Goal: Task Accomplishment & Management: Manage account settings

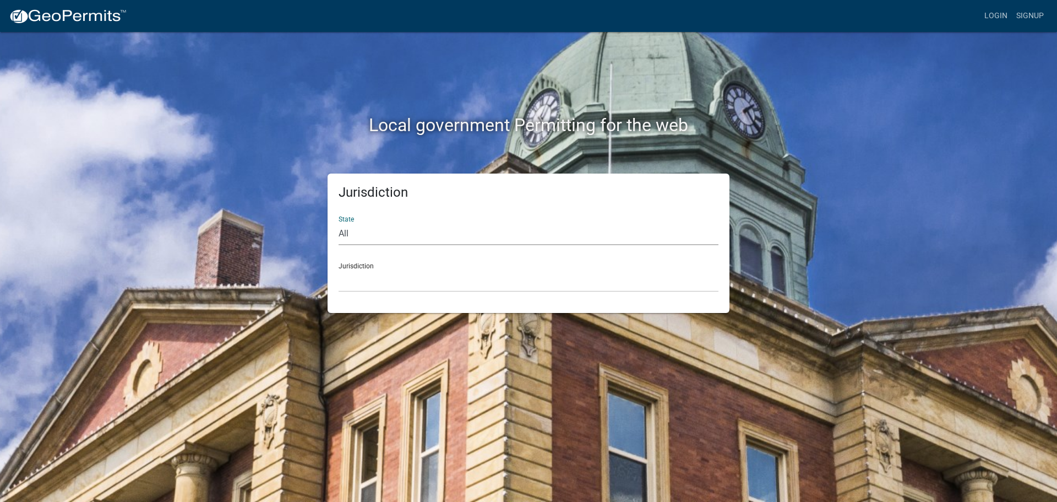
click at [359, 231] on select "All [US_STATE] [US_STATE] [US_STATE] [US_STATE] [US_STATE] [US_STATE] [US_STATE…" at bounding box center [529, 234] width 380 height 23
select select "[US_STATE]"
click at [339, 223] on select "All [US_STATE] [US_STATE] [US_STATE] [US_STATE] [US_STATE] [US_STATE] [US_STATE…" at bounding box center [529, 234] width 380 height 23
click at [356, 268] on div "Jurisdiction [GEOGRAPHIC_DATA], [US_STATE][PERSON_NAME][GEOGRAPHIC_DATA], [US_S…" at bounding box center [529, 273] width 380 height 38
click at [360, 278] on select "[GEOGRAPHIC_DATA], [US_STATE][PERSON_NAME][GEOGRAPHIC_DATA], [US_STATE][PERSON_…" at bounding box center [529, 280] width 380 height 23
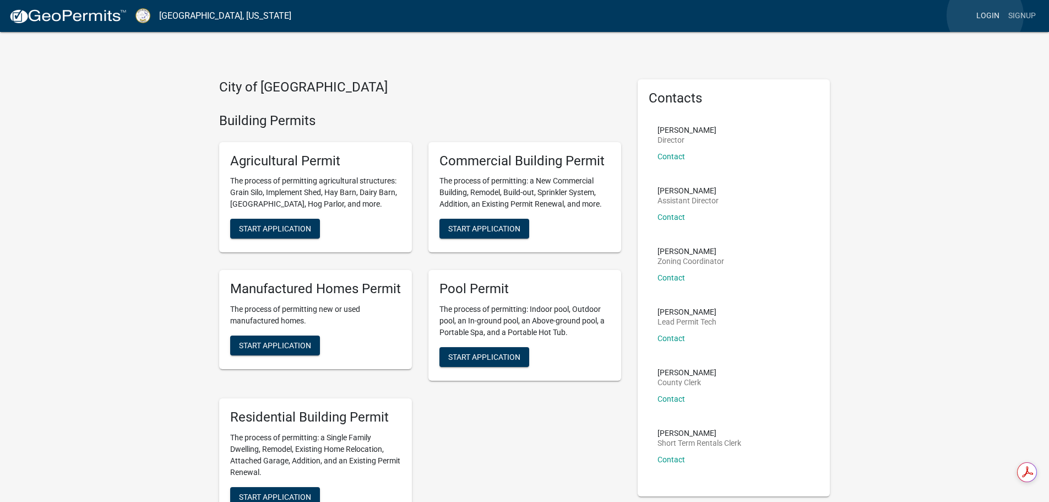
click at [985, 15] on link "Login" at bounding box center [988, 16] width 32 height 21
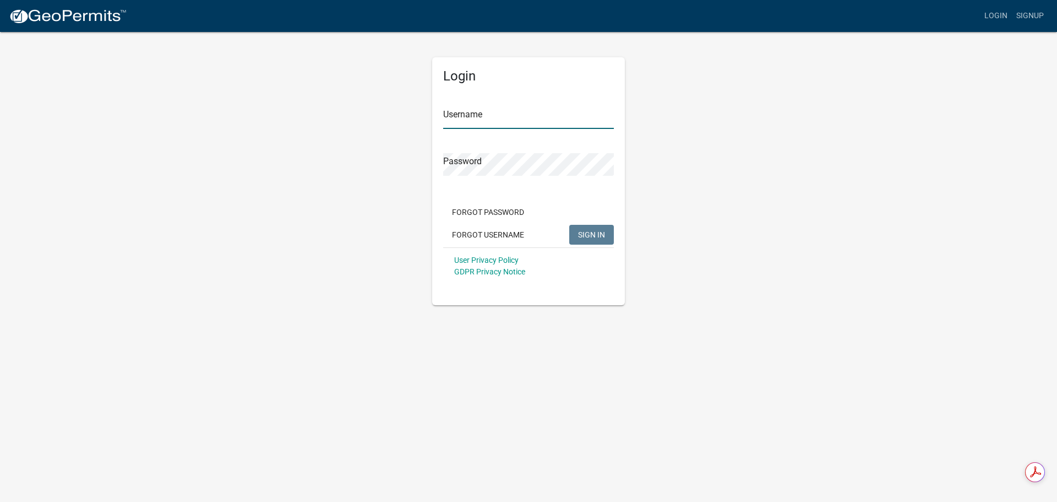
type input "paulm"
click at [582, 236] on span "SIGN IN" at bounding box center [591, 234] width 27 height 9
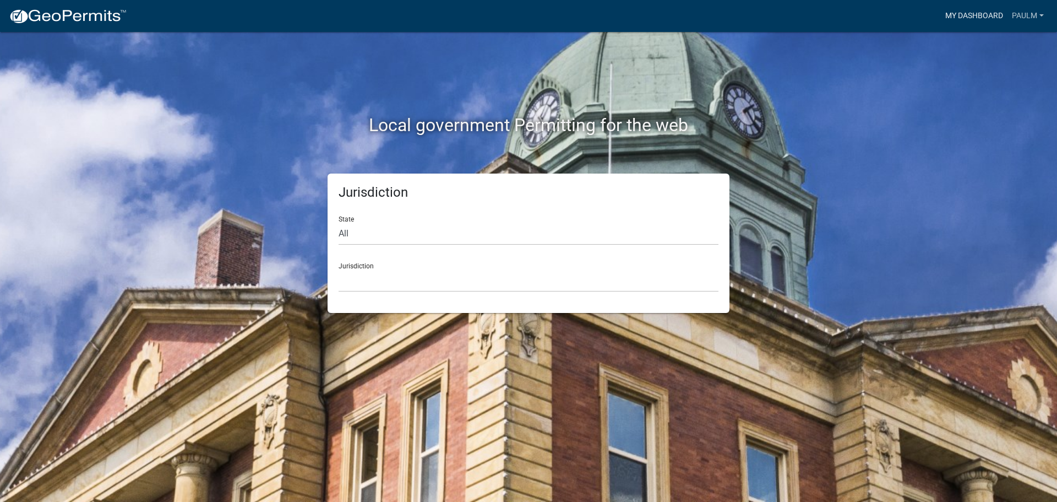
click at [962, 15] on link "My Dashboard" at bounding box center [974, 16] width 67 height 21
